Goal: Information Seeking & Learning: Learn about a topic

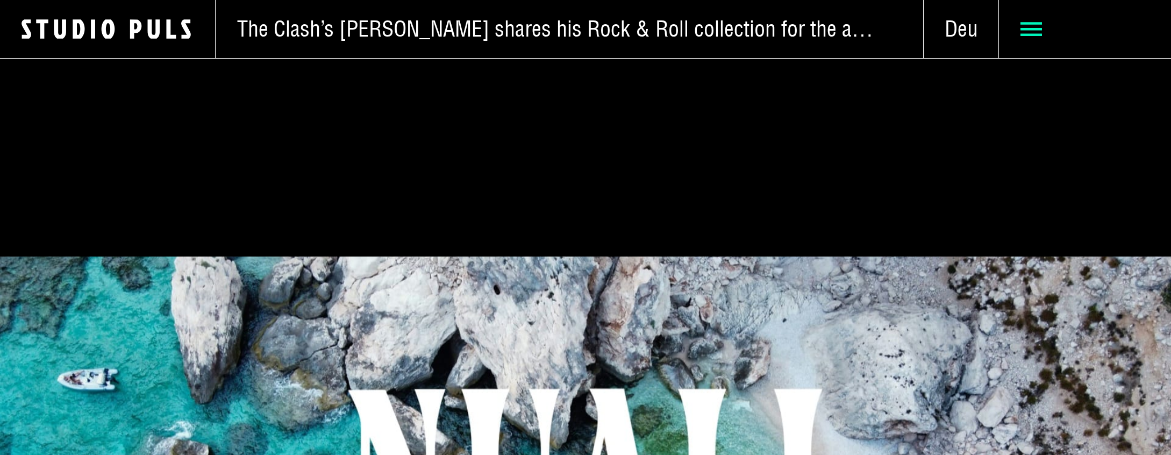
click at [1032, 31] on icon at bounding box center [1032, 29] width 22 height 22
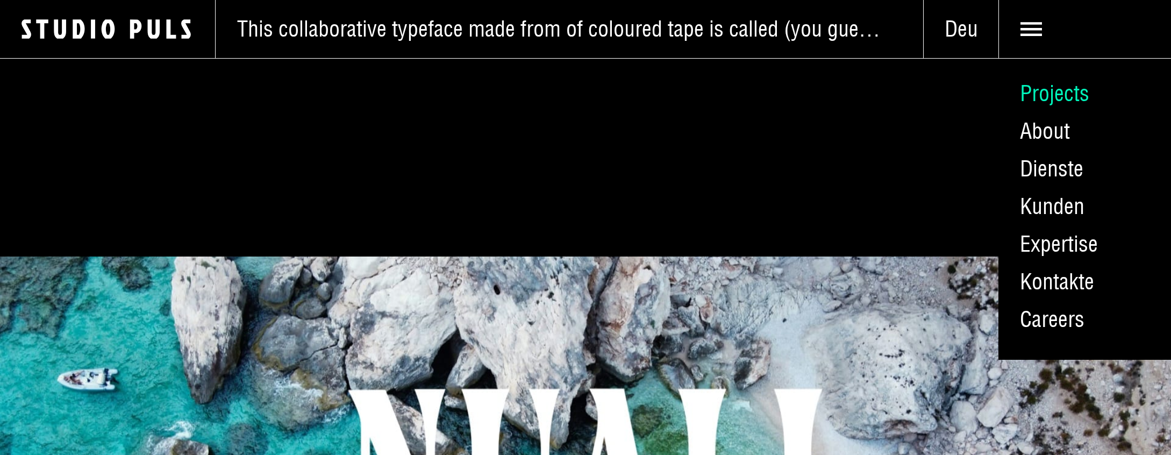
click at [1041, 97] on link "Projects" at bounding box center [1085, 94] width 173 height 38
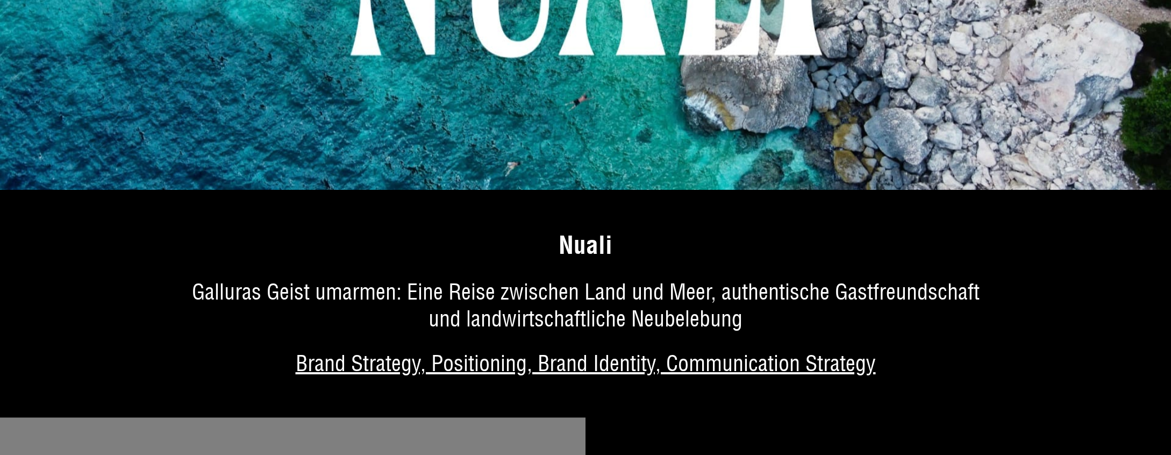
scroll to position [545, 0]
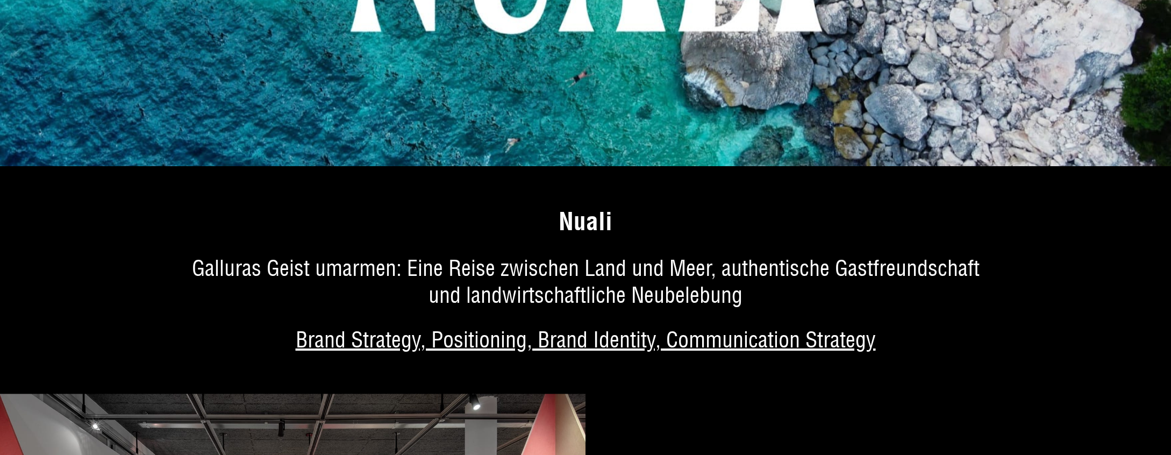
click at [473, 276] on link "Mehr über das Projekt" at bounding box center [585, 293] width 1171 height 201
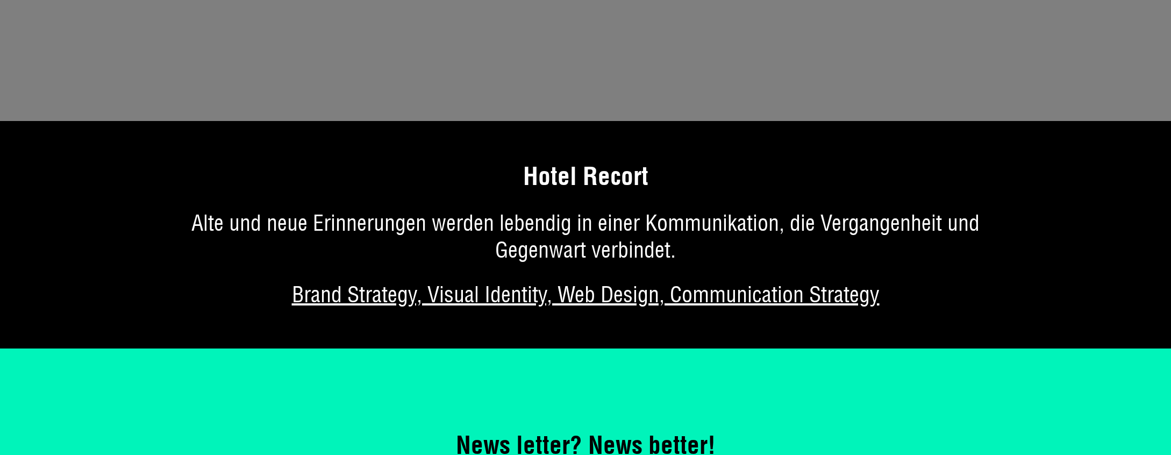
scroll to position [6126, 0]
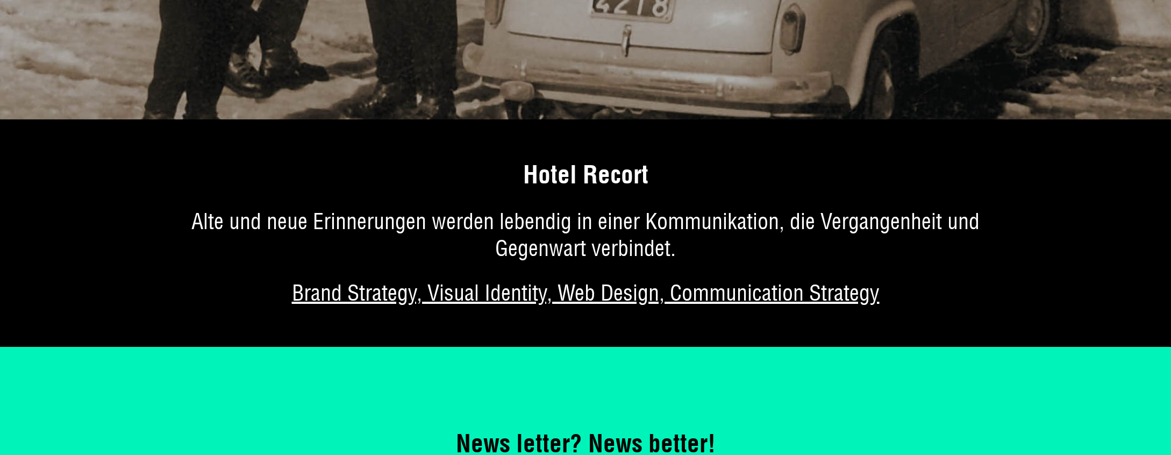
click at [367, 197] on link "Mehr über das Projekt" at bounding box center [585, 246] width 1171 height 201
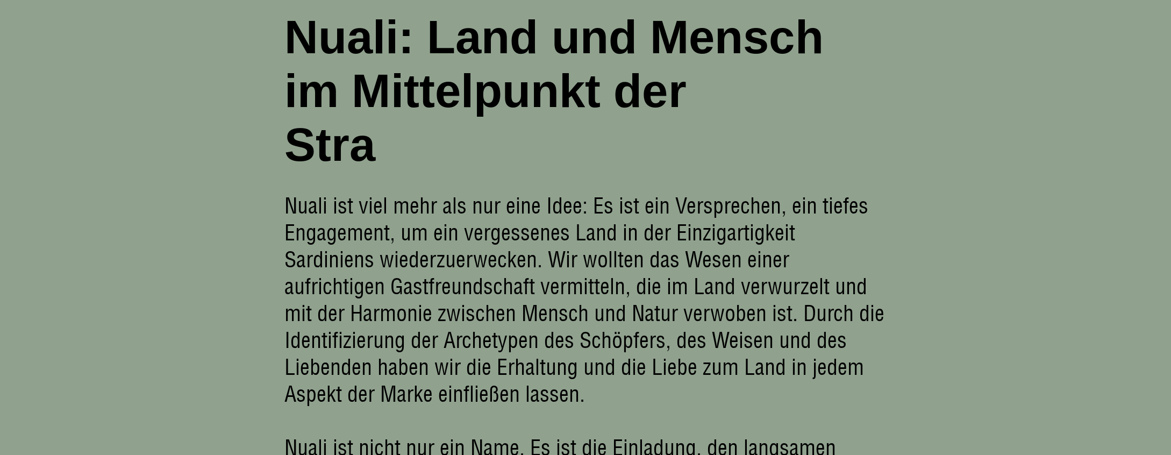
scroll to position [564, 0]
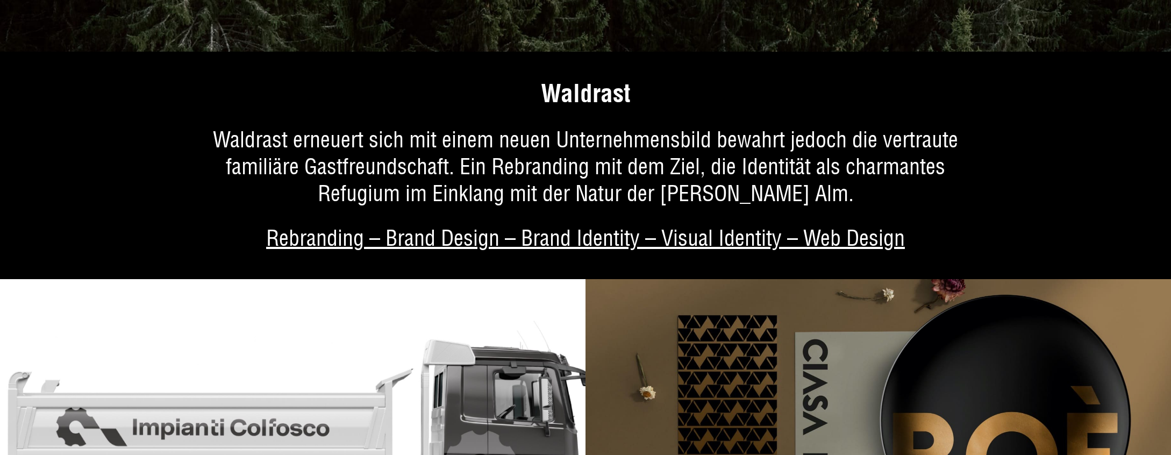
scroll to position [4787, 0]
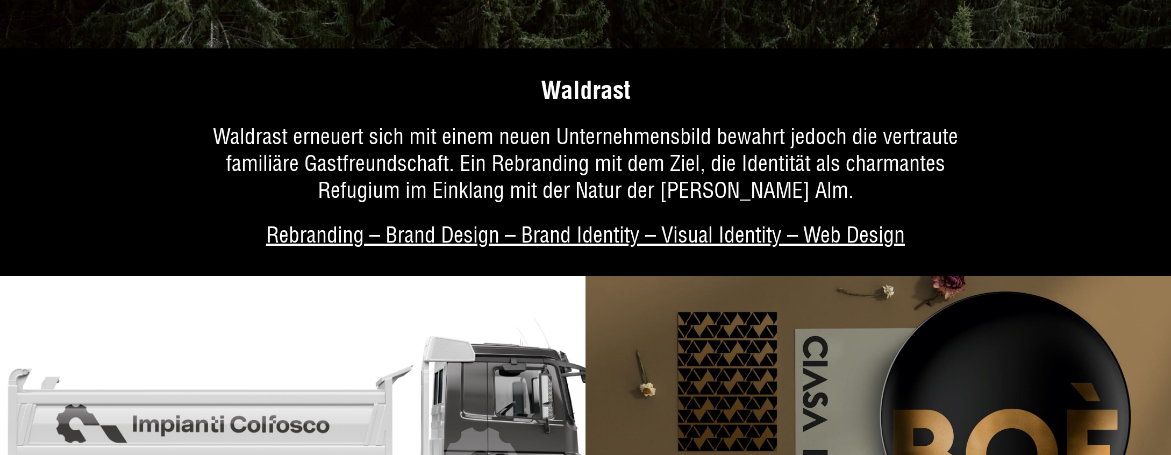
click at [382, 144] on link "Mehr über das Projekt" at bounding box center [585, 175] width 1171 height 201
